Goal: Task Accomplishment & Management: Use online tool/utility

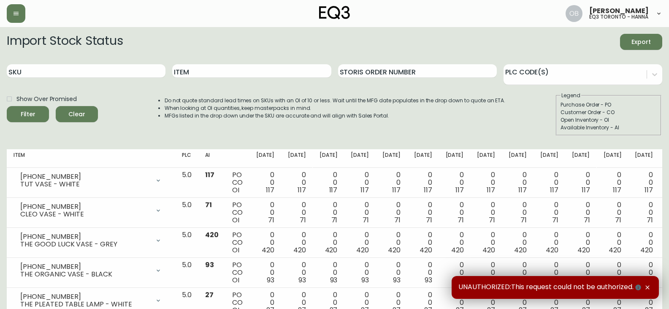
click at [54, 60] on div "SKU" at bounding box center [86, 70] width 159 height 27
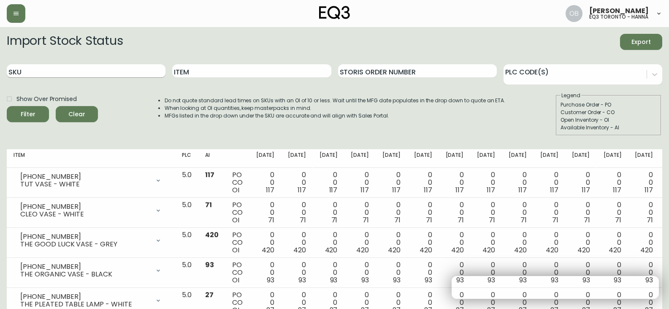
click at [52, 68] on input "SKU" at bounding box center [86, 71] width 159 height 14
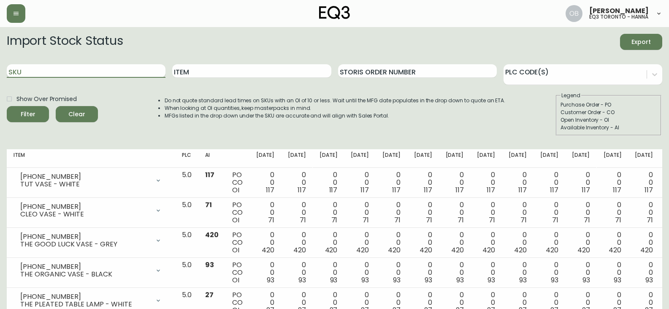
paste input "3020-423-32-A"
click at [7, 106] on button "Filter" at bounding box center [28, 114] width 42 height 16
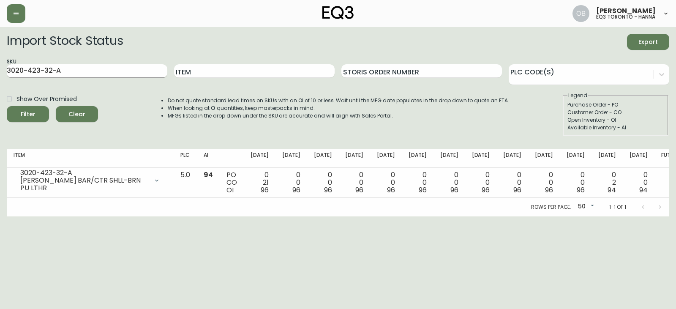
click at [112, 65] on input "3020-423-32-A" at bounding box center [87, 71] width 160 height 14
paste input "4-B"
type input "3020-423-4-B"
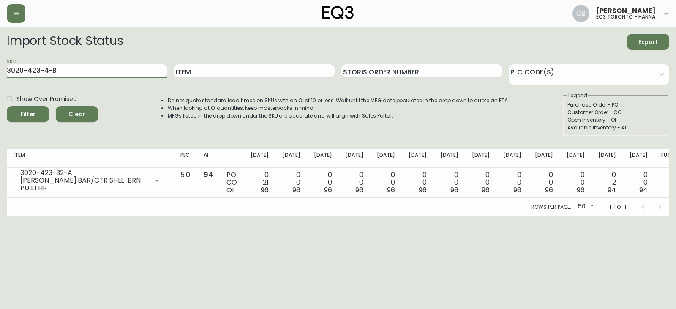
click at [7, 106] on button "Filter" at bounding box center [28, 114] width 42 height 16
